Goal: Browse casually: Explore the website without a specific task or goal

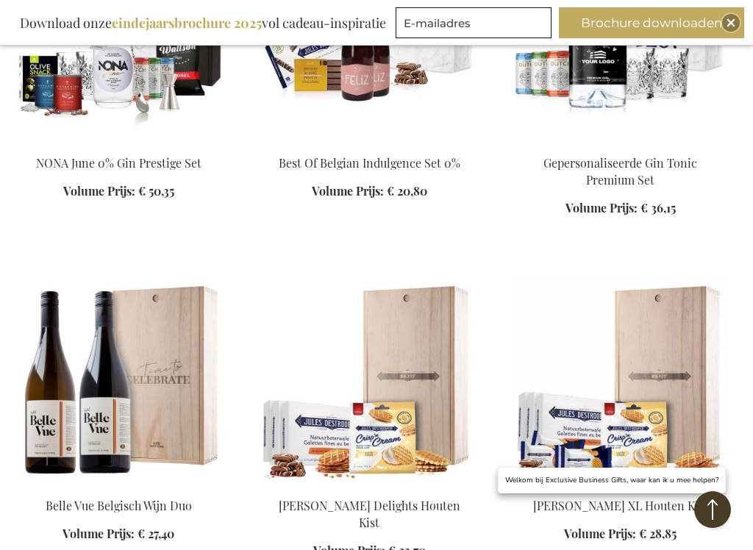
scroll to position [2454, 0]
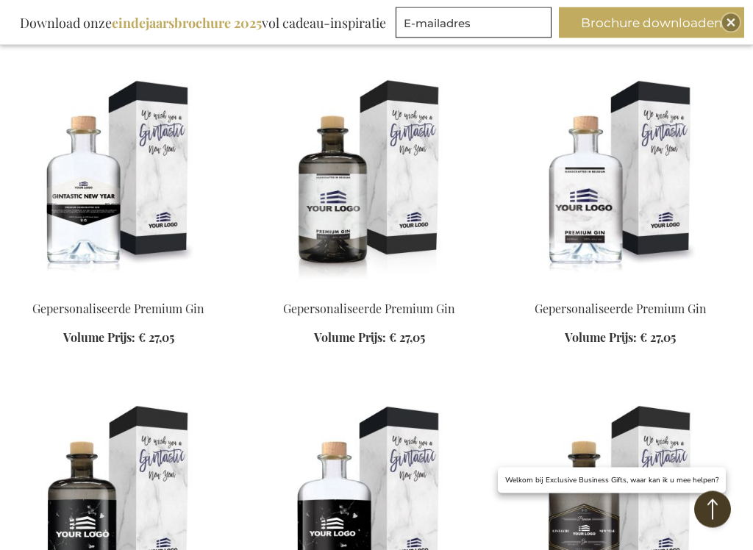
scroll to position [12597, 0]
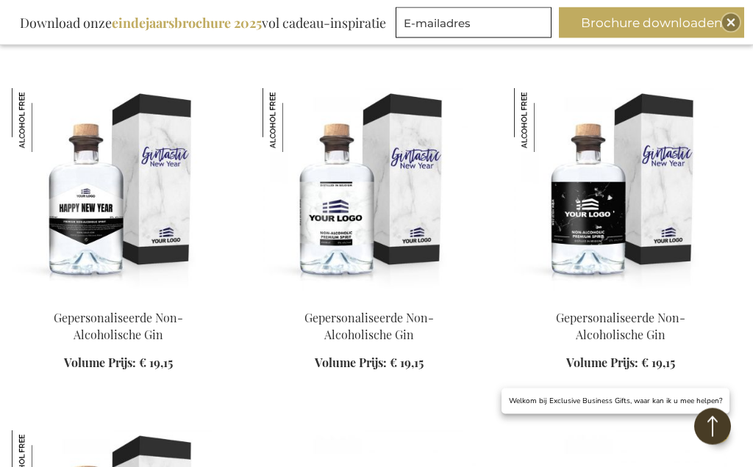
scroll to position [10711, 0]
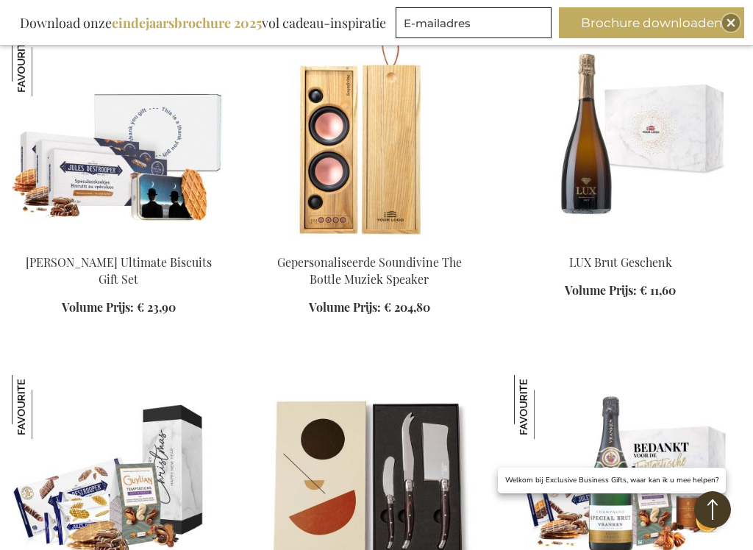
scroll to position [1404, 0]
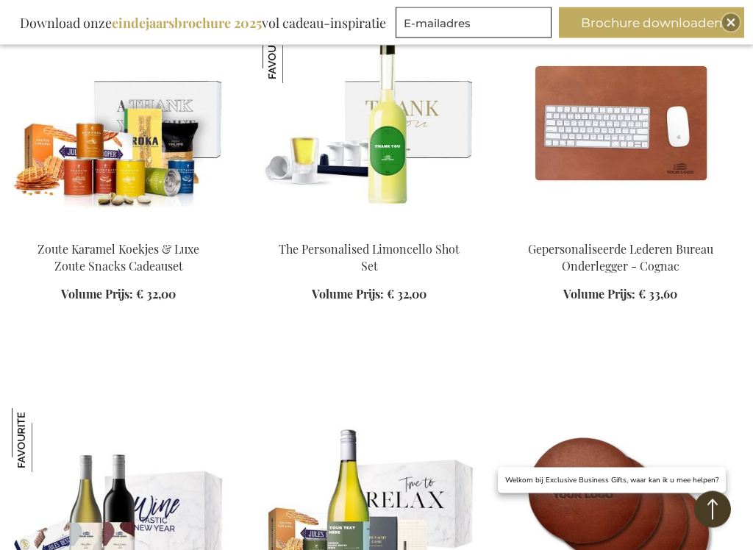
scroll to position [2063, 0]
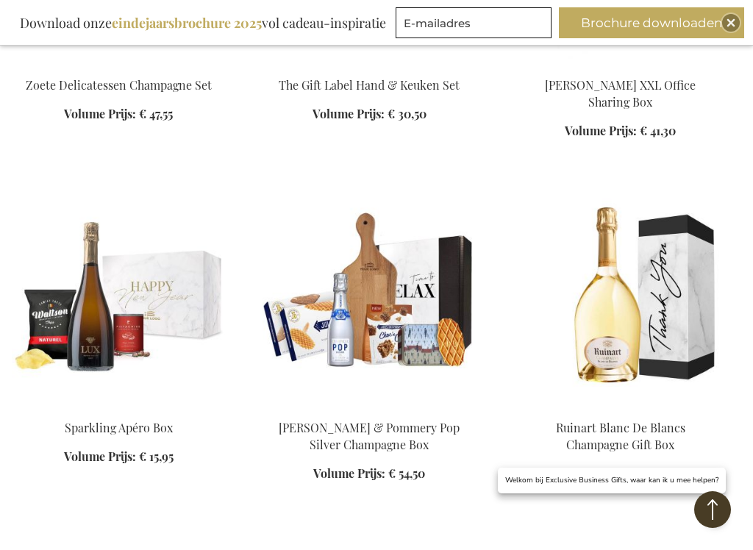
scroll to position [3351, 0]
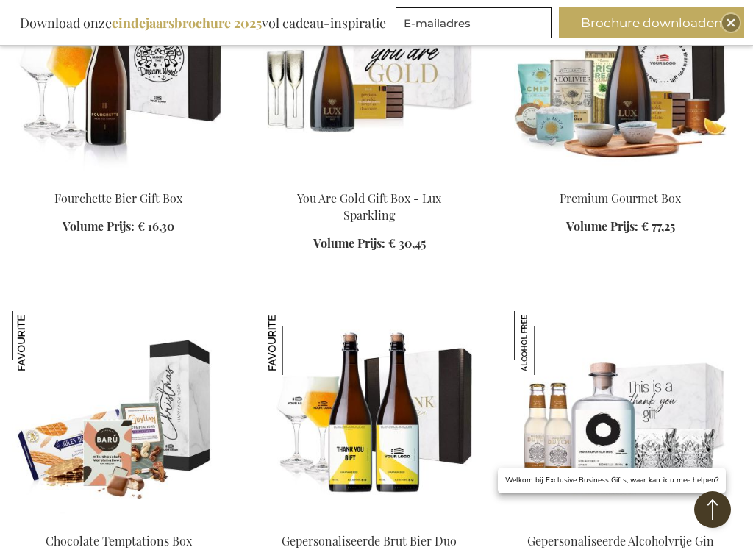
scroll to position [4744, 0]
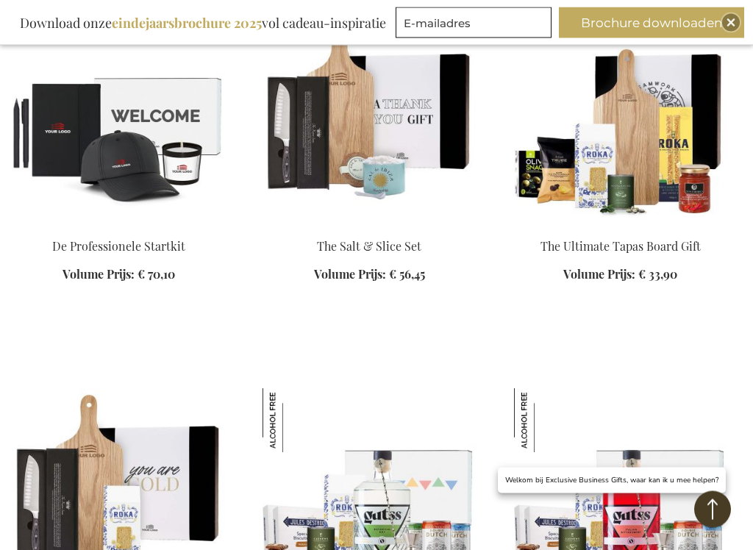
scroll to position [7759, 0]
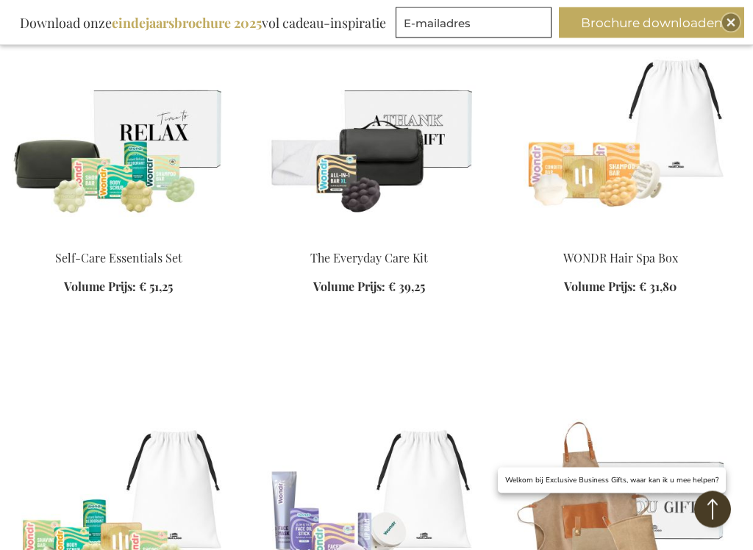
scroll to position [9132, 0]
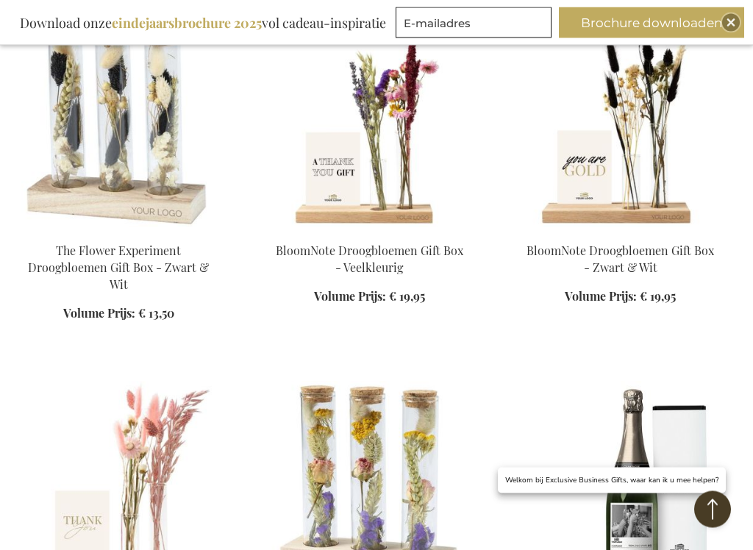
scroll to position [11216, 0]
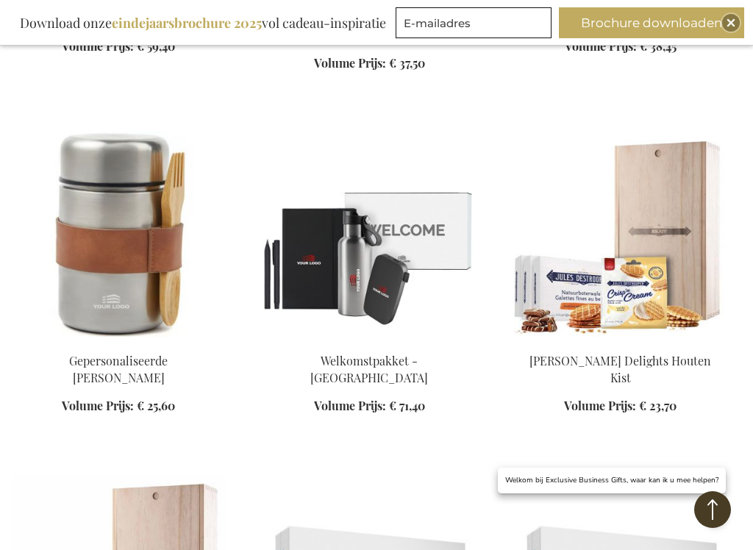
scroll to position [12558, 0]
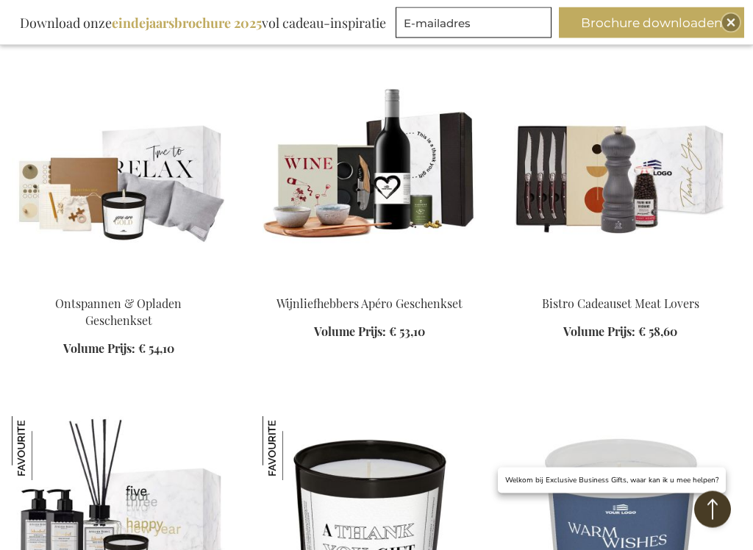
scroll to position [15409, 0]
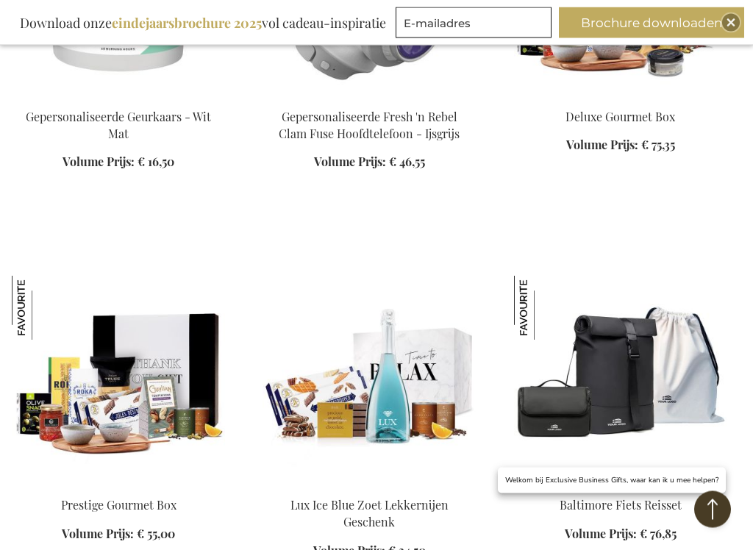
scroll to position [16282, 0]
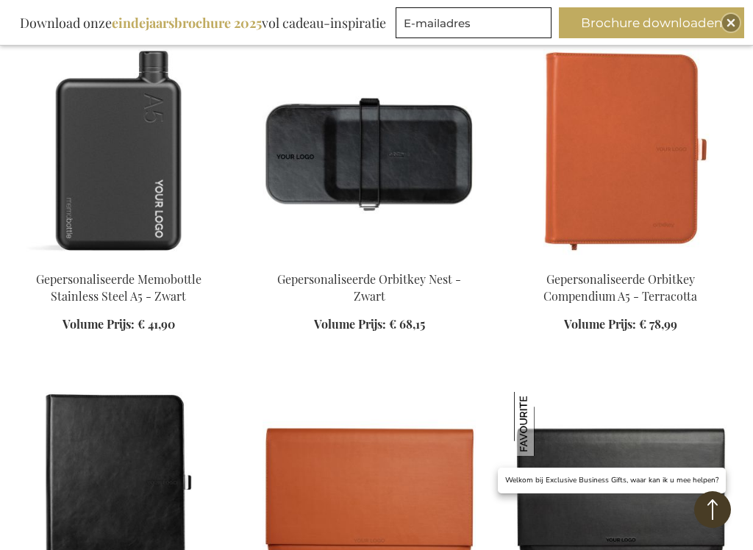
scroll to position [18663, 0]
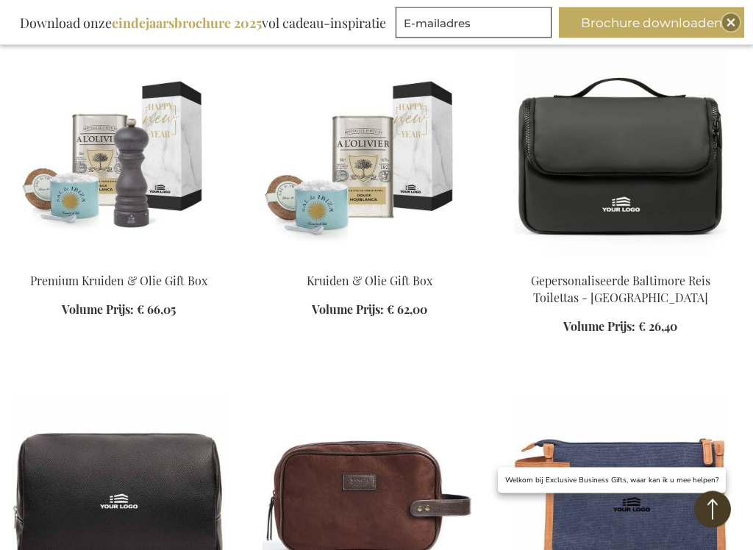
scroll to position [20046, 0]
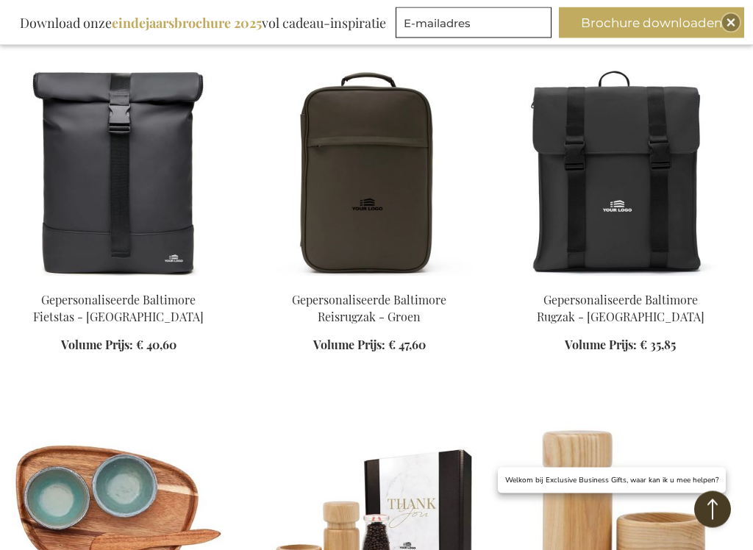
scroll to position [21468, 0]
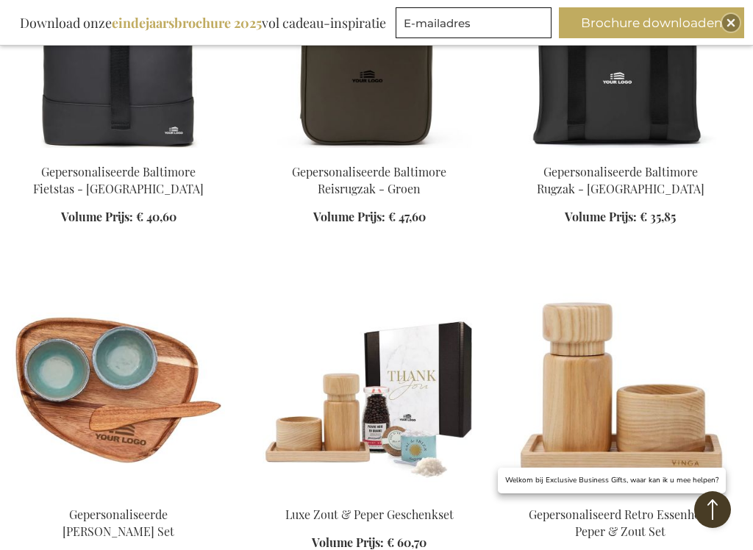
scroll to position [21574, 0]
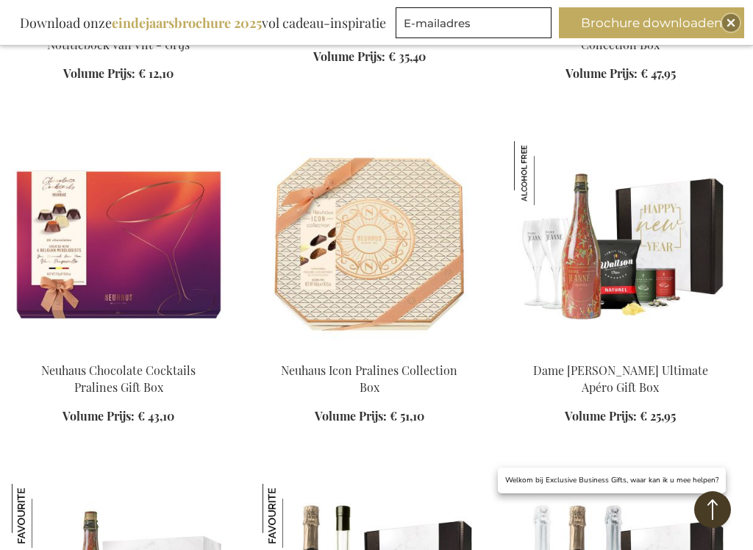
scroll to position [22860, 0]
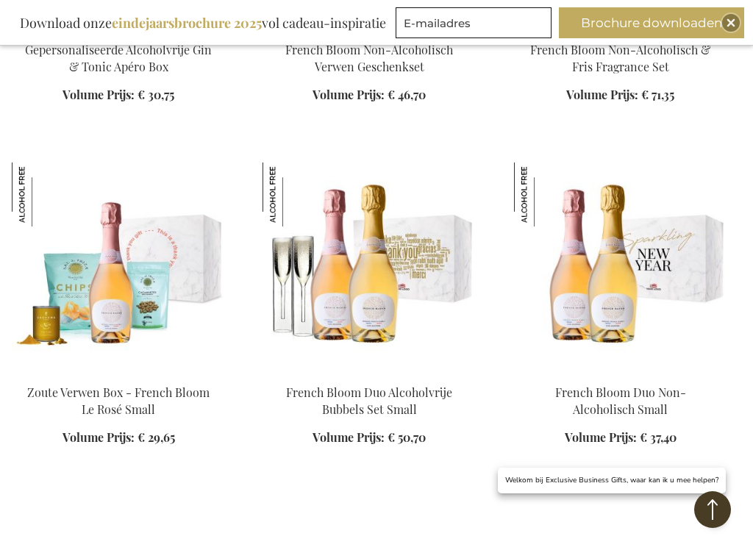
scroll to position [24250, 0]
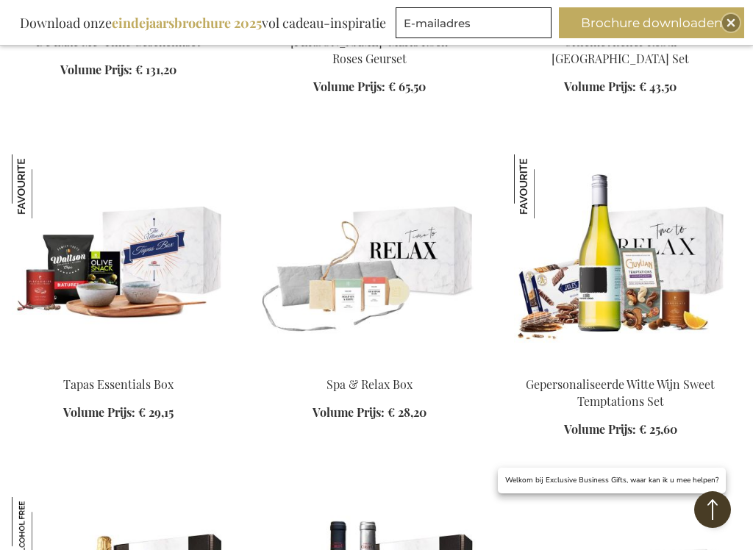
scroll to position [27056, 0]
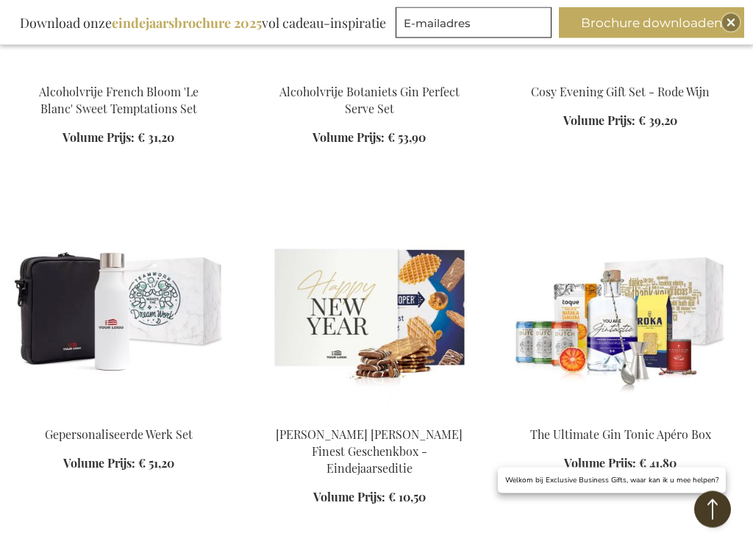
scroll to position [28426, 0]
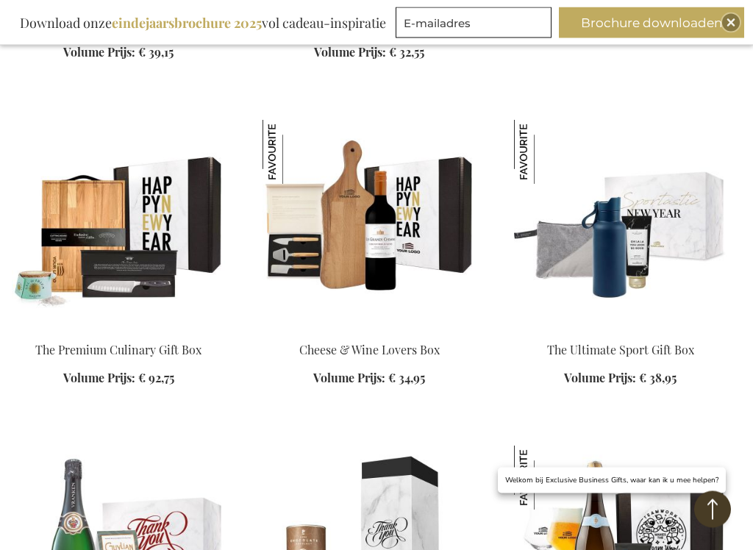
scroll to position [29823, 0]
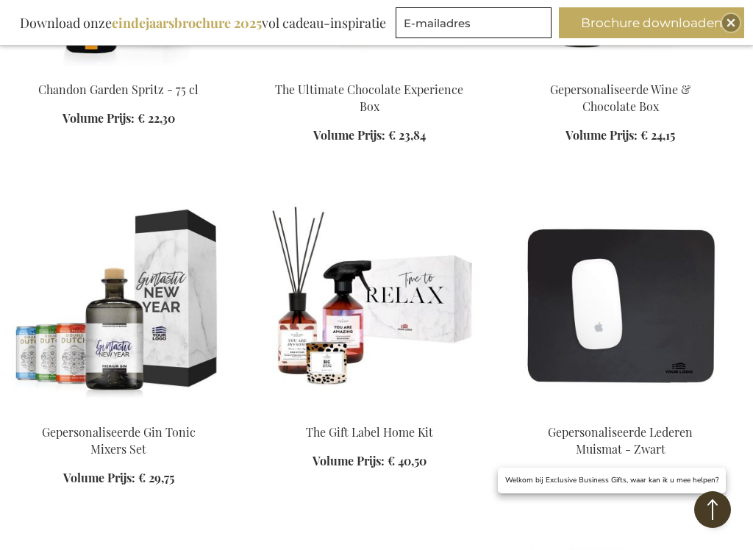
scroll to position [31228, 0]
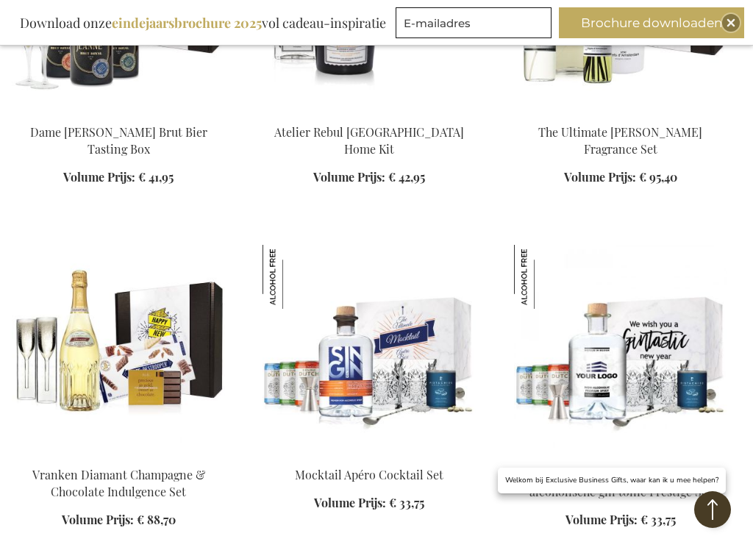
scroll to position [32666, 0]
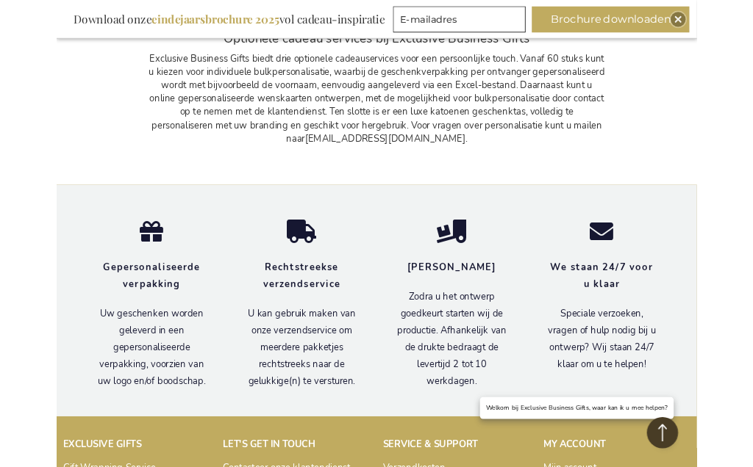
scroll to position [34907, 0]
